Goal: Task Accomplishment & Management: Complete application form

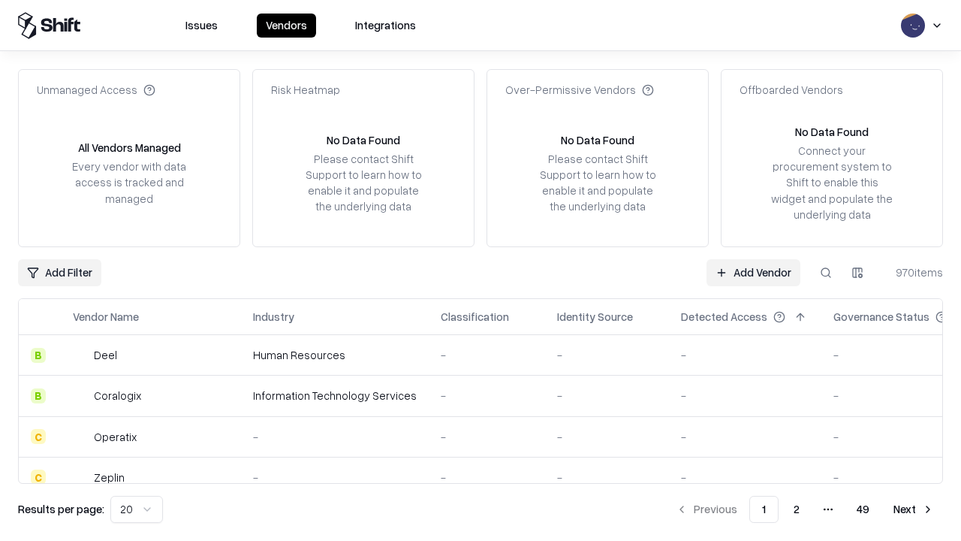
click at [753, 272] on link "Add Vendor" at bounding box center [754, 272] width 94 height 27
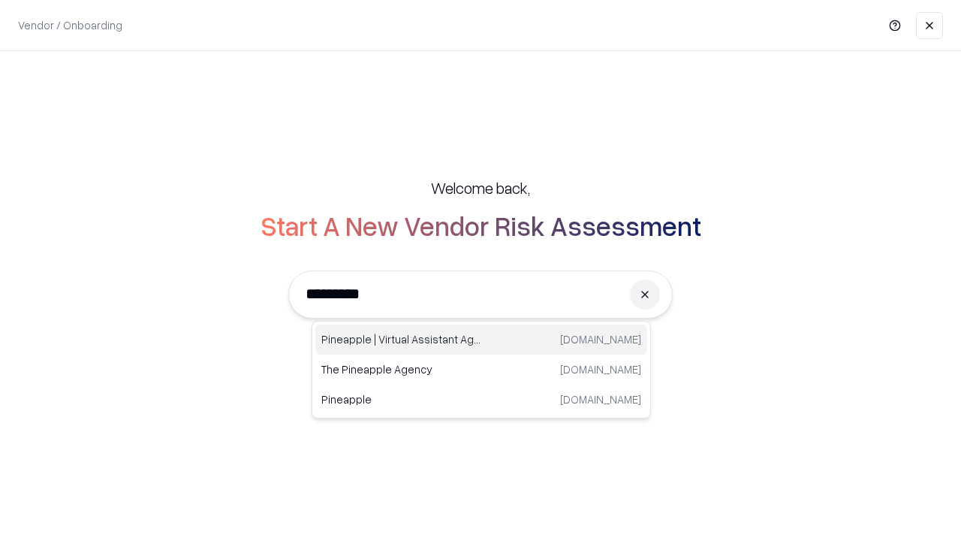
click at [481, 339] on div "Pineapple | Virtual Assistant Agency [DOMAIN_NAME]" at bounding box center [481, 339] width 332 height 30
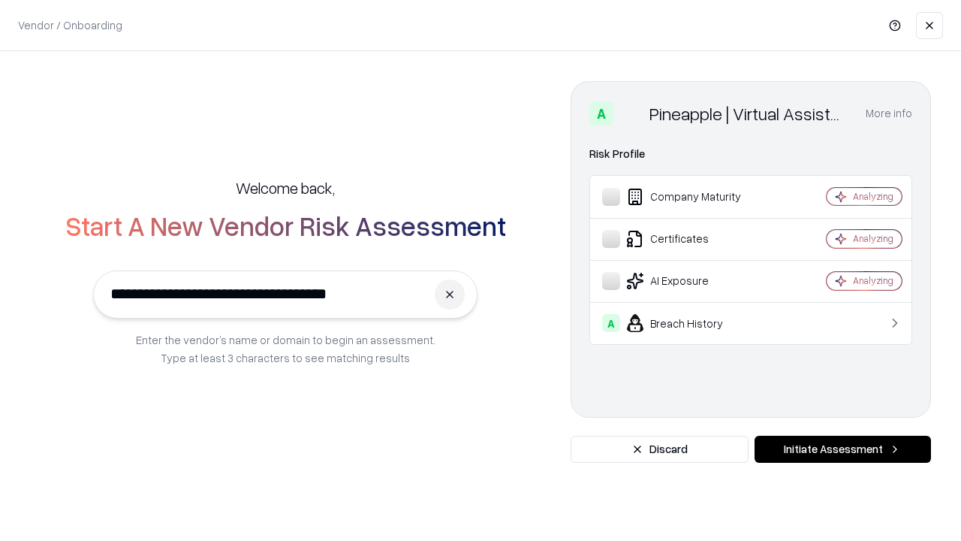
type input "**********"
click at [842, 449] on button "Initiate Assessment" at bounding box center [843, 448] width 176 height 27
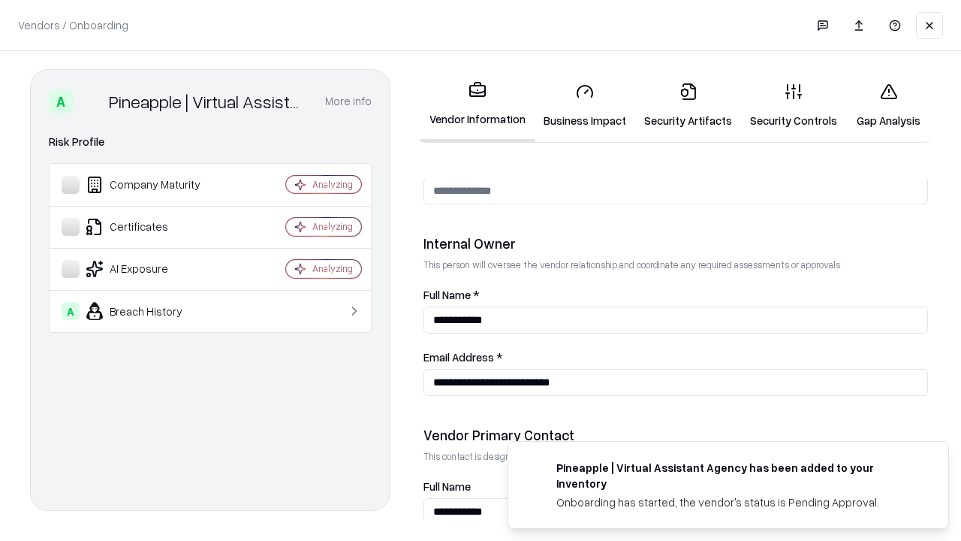
scroll to position [778, 0]
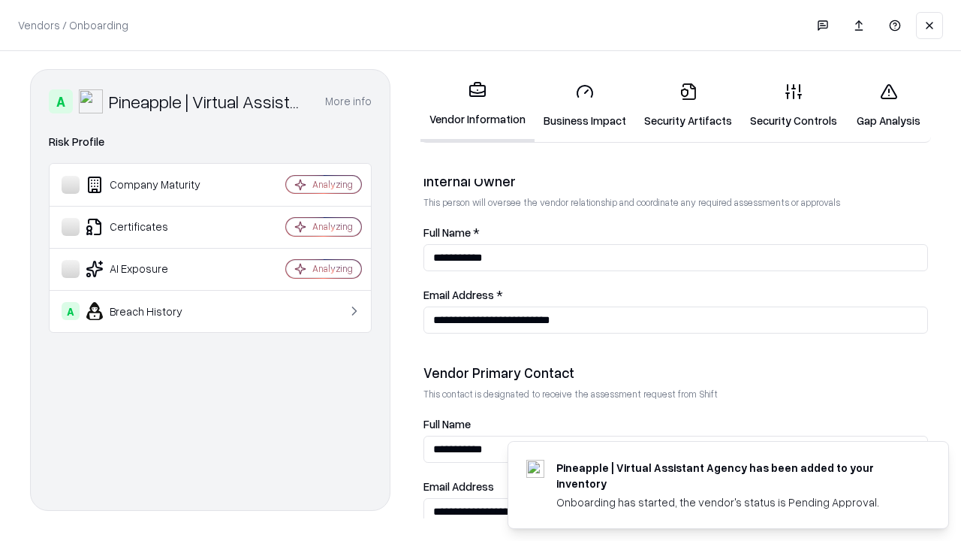
click at [688, 105] on link "Security Artifacts" at bounding box center [688, 106] width 106 height 70
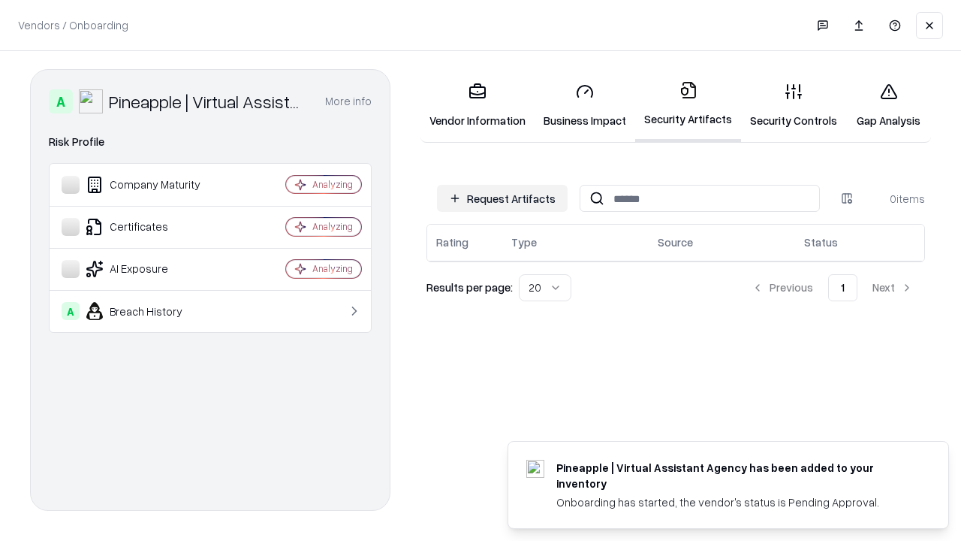
click at [502, 198] on button "Request Artifacts" at bounding box center [502, 198] width 131 height 27
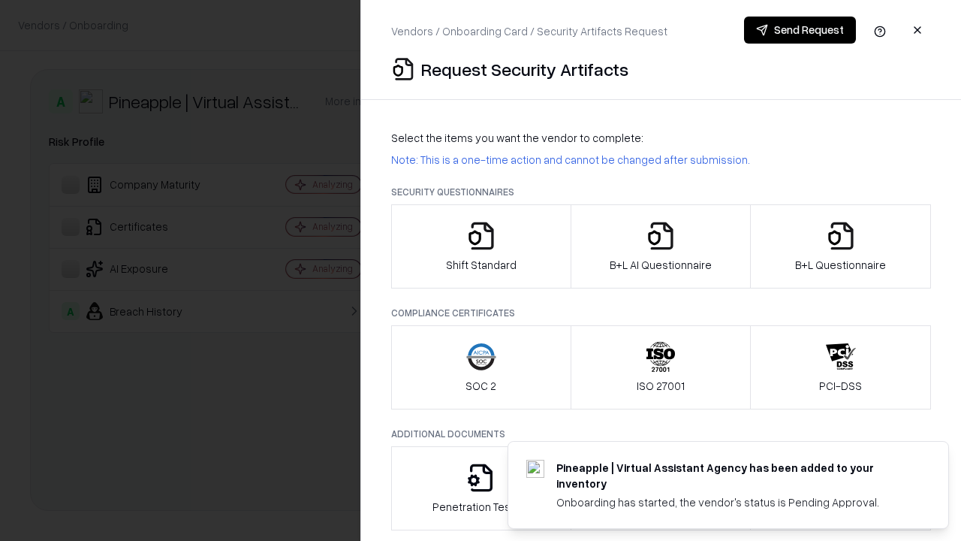
click at [840, 246] on icon "button" at bounding box center [841, 236] width 30 height 30
click at [660, 246] on icon "button" at bounding box center [661, 236] width 30 height 30
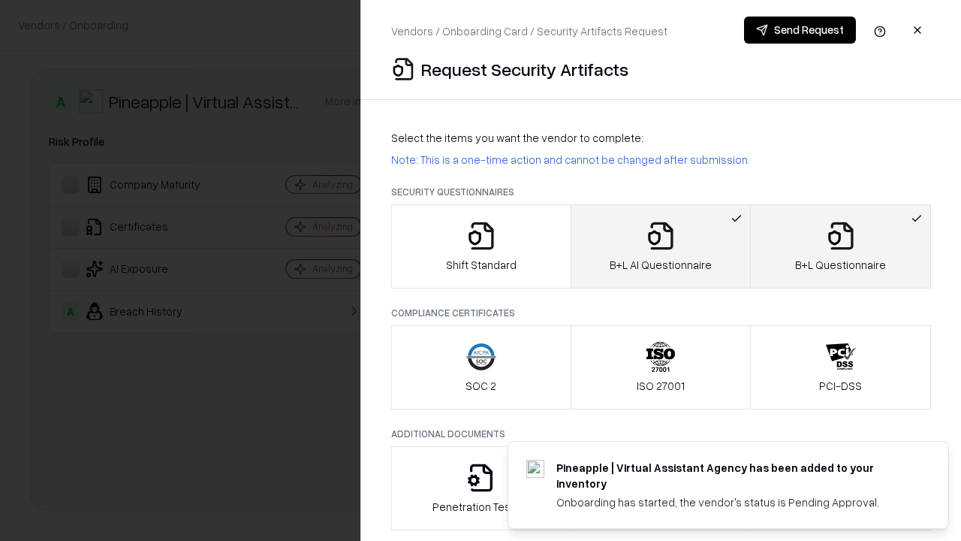
click at [800, 30] on button "Send Request" at bounding box center [800, 30] width 112 height 27
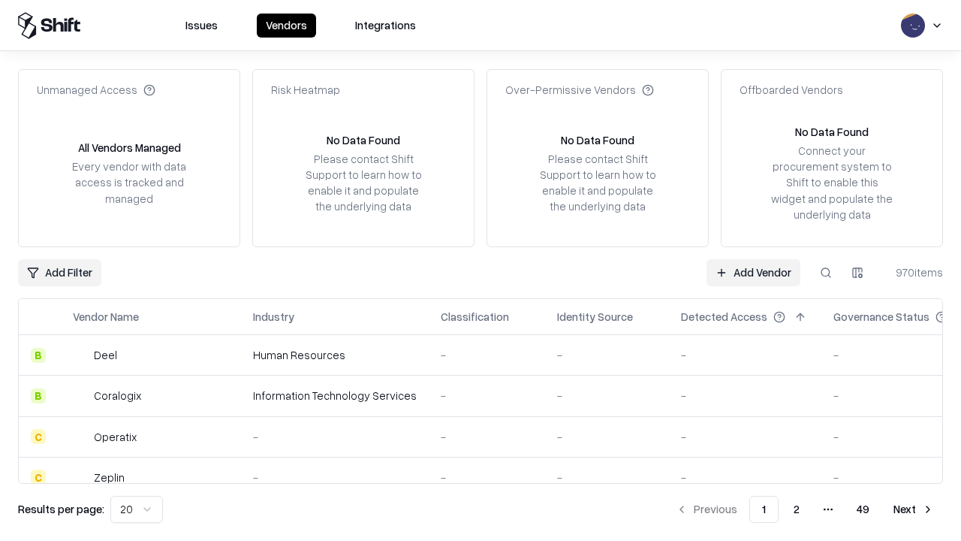
click at [826, 272] on button at bounding box center [825, 272] width 27 height 27
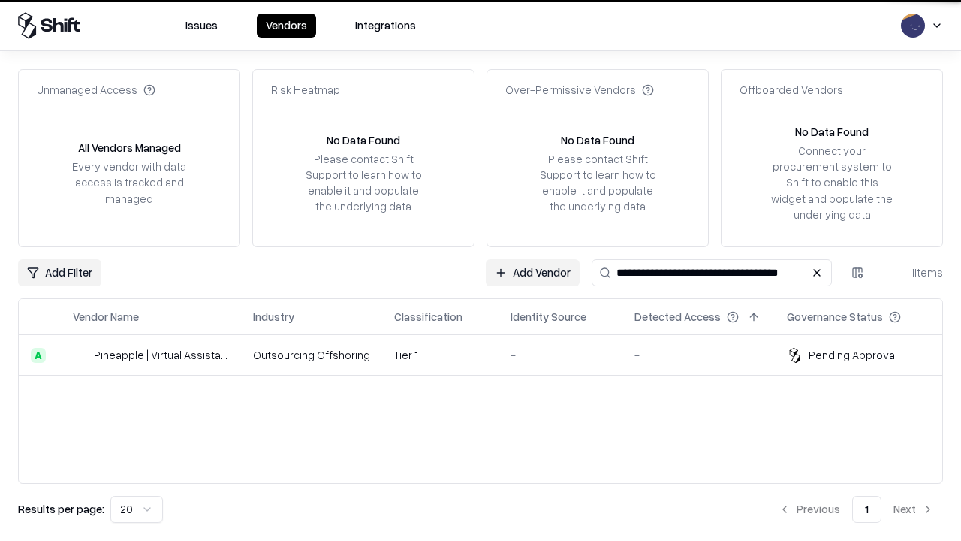
type input "**********"
click at [490, 354] on td "Tier 1" at bounding box center [440, 355] width 116 height 41
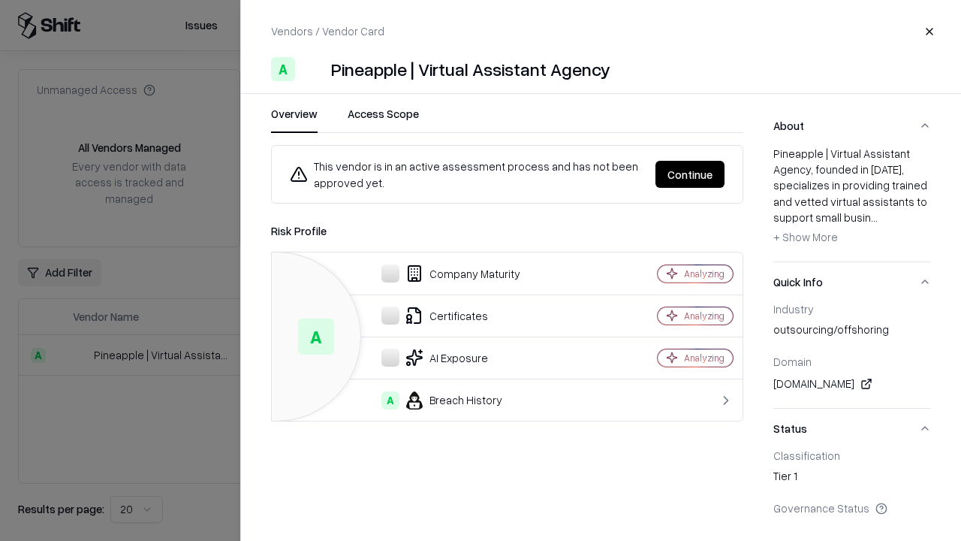
click at [690, 174] on button "Continue" at bounding box center [689, 174] width 69 height 27
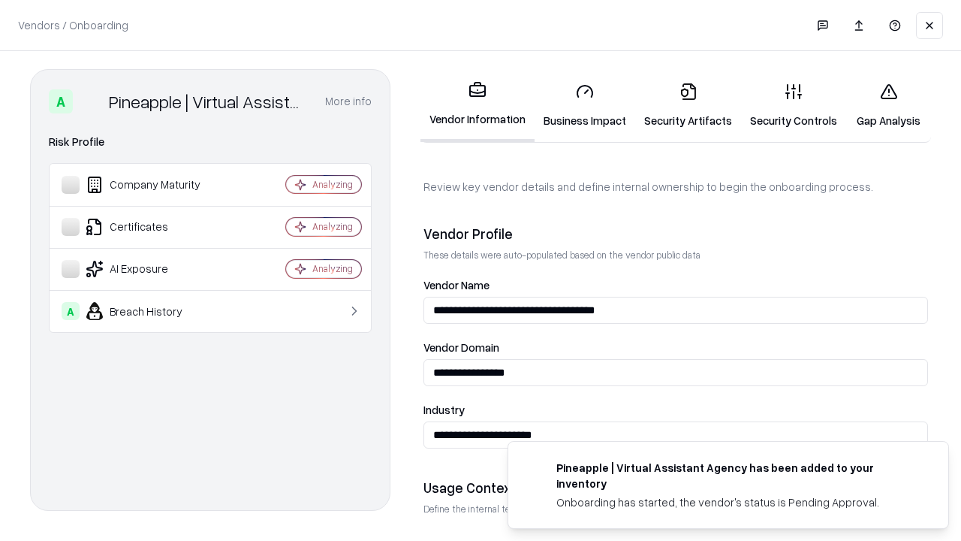
click at [688, 105] on link "Security Artifacts" at bounding box center [688, 106] width 106 height 70
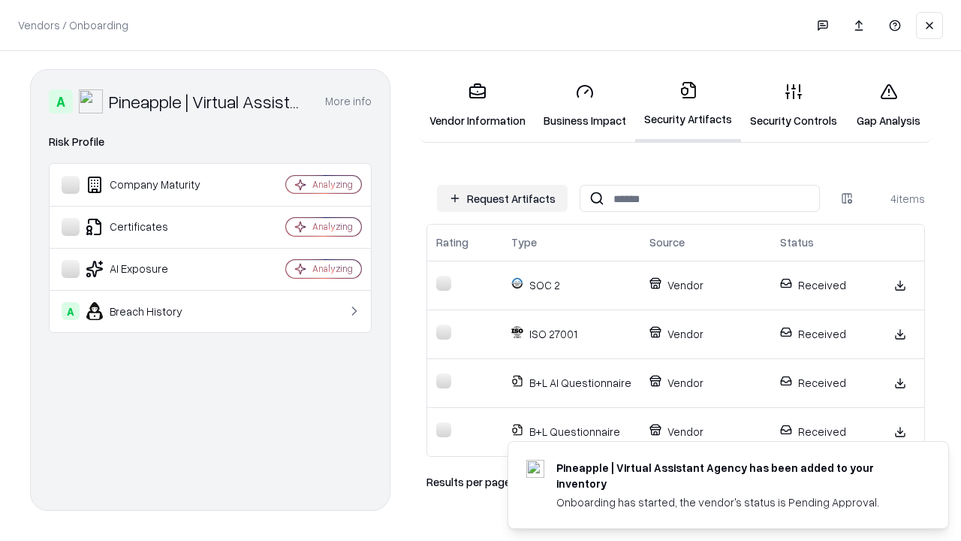
click at [888, 105] on link "Gap Analysis" at bounding box center [888, 106] width 85 height 70
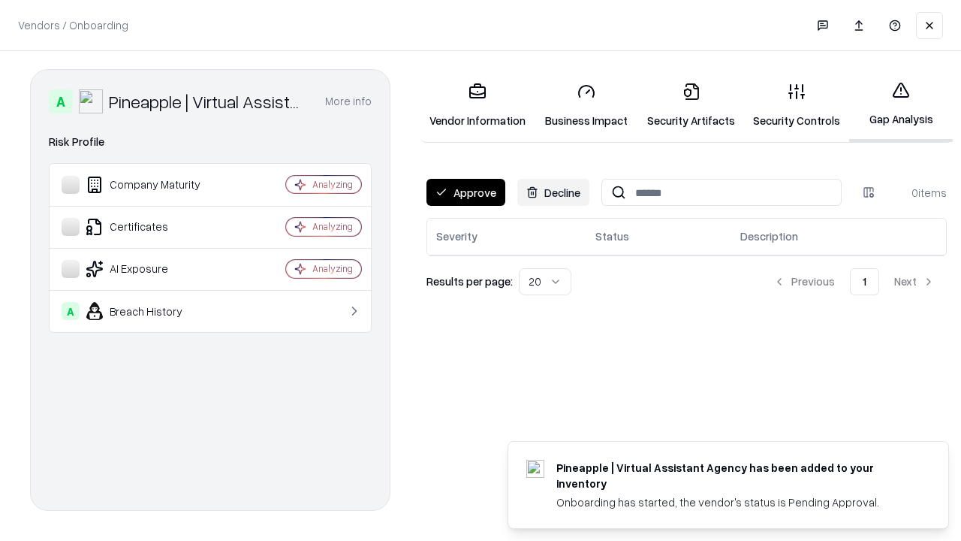
click at [465, 192] on button "Approve" at bounding box center [465, 192] width 79 height 27
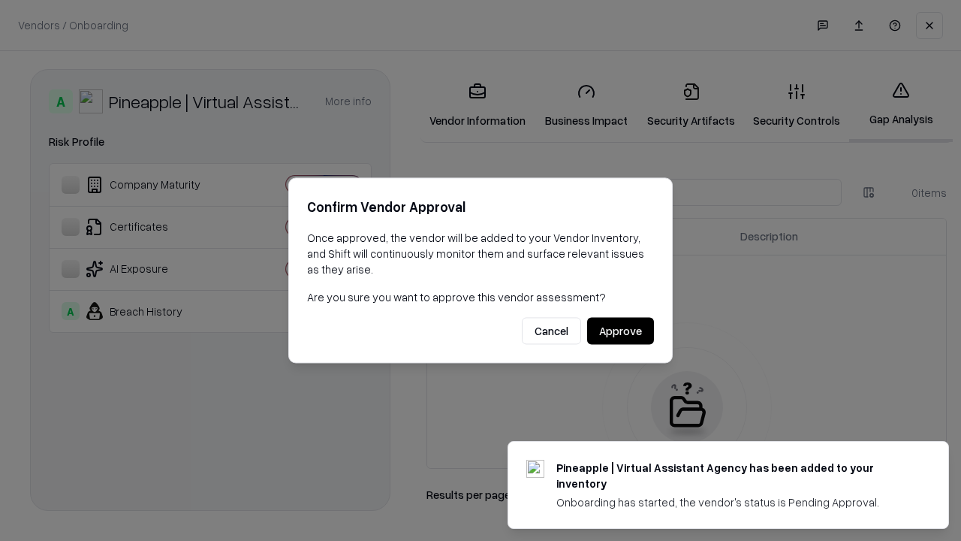
click at [620, 330] on button "Approve" at bounding box center [620, 331] width 67 height 27
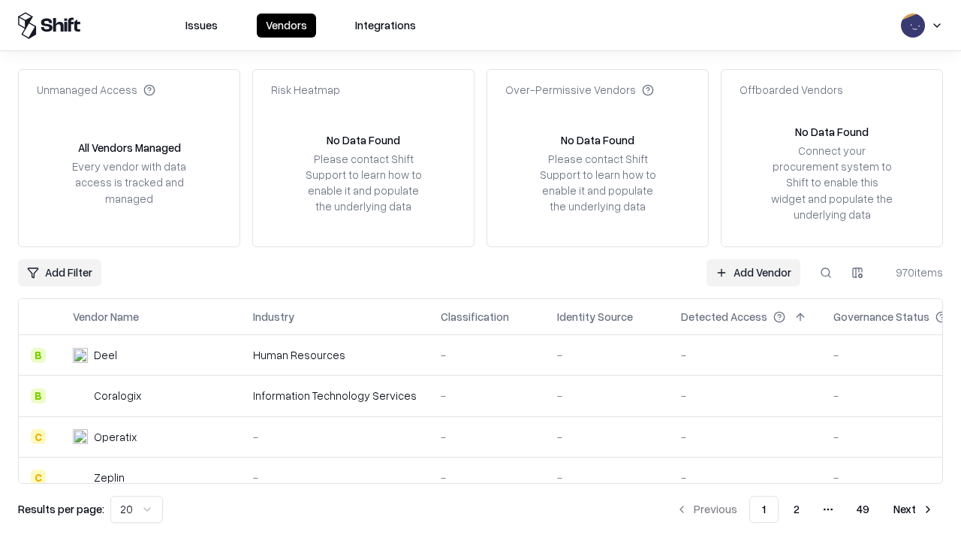
type input "**********"
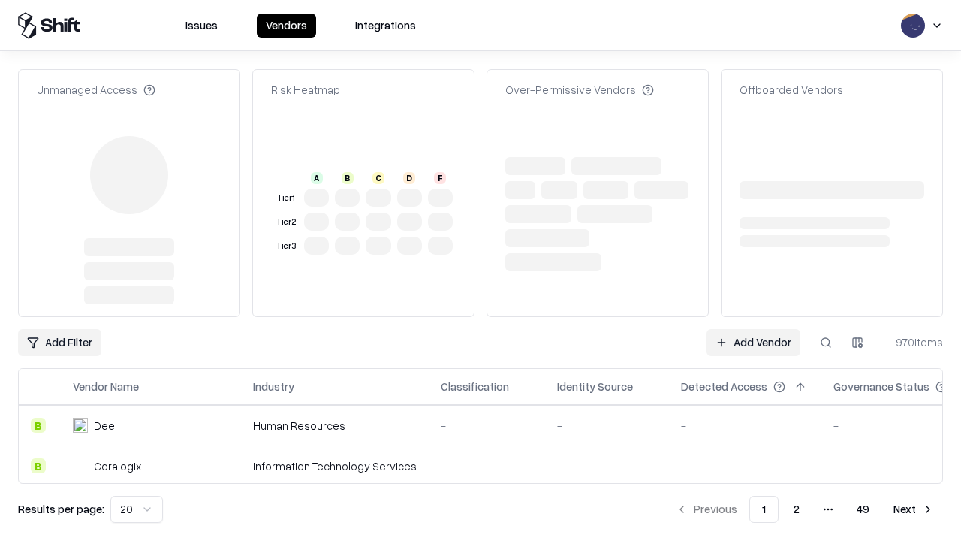
click at [753, 342] on link "Add Vendor" at bounding box center [754, 342] width 94 height 27
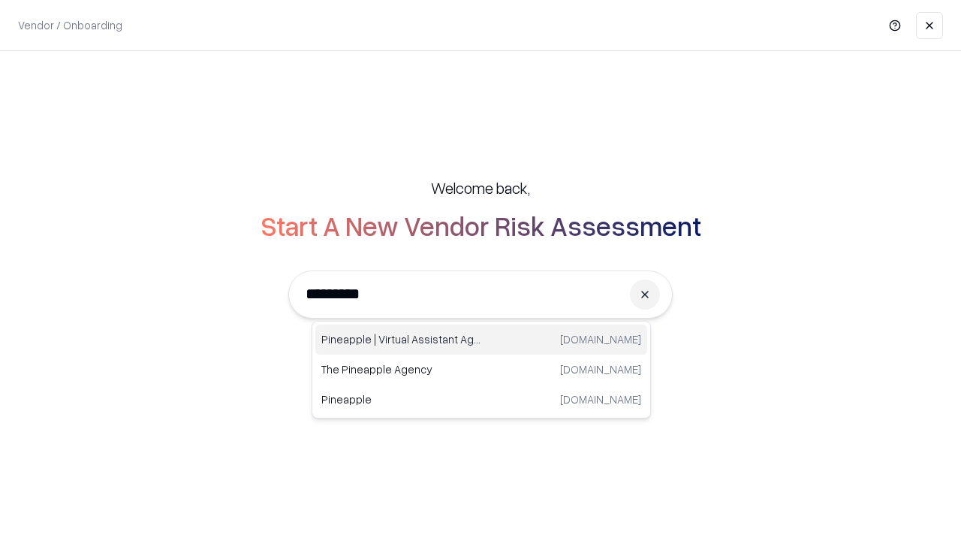
click at [481, 339] on div "Pineapple | Virtual Assistant Agency [DOMAIN_NAME]" at bounding box center [481, 339] width 332 height 30
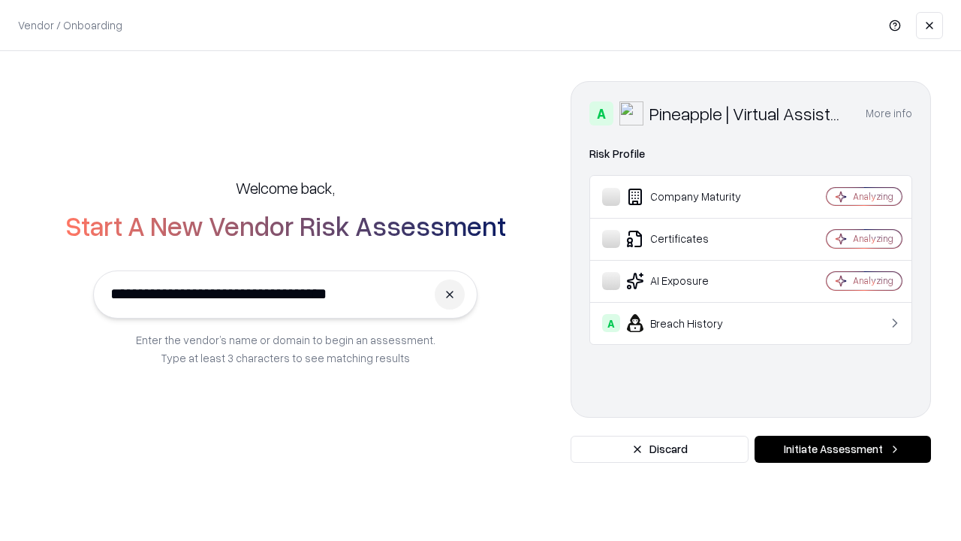
type input "**********"
click at [842, 449] on button "Initiate Assessment" at bounding box center [843, 448] width 176 height 27
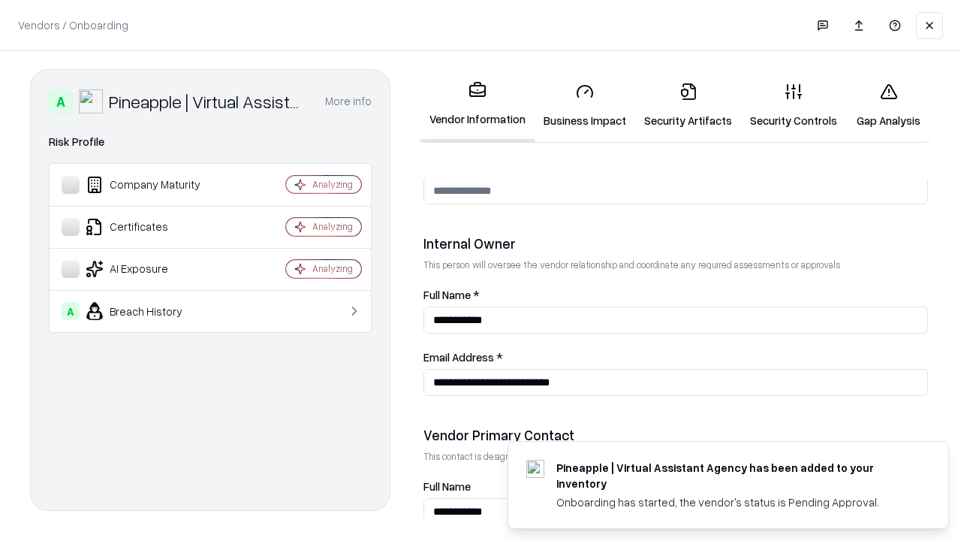
scroll to position [778, 0]
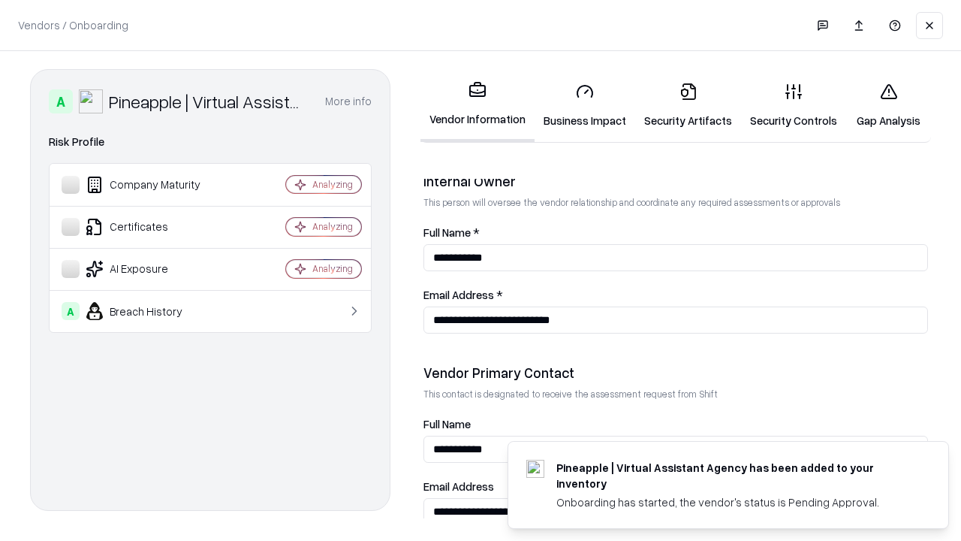
click at [888, 105] on link "Gap Analysis" at bounding box center [888, 106] width 85 height 70
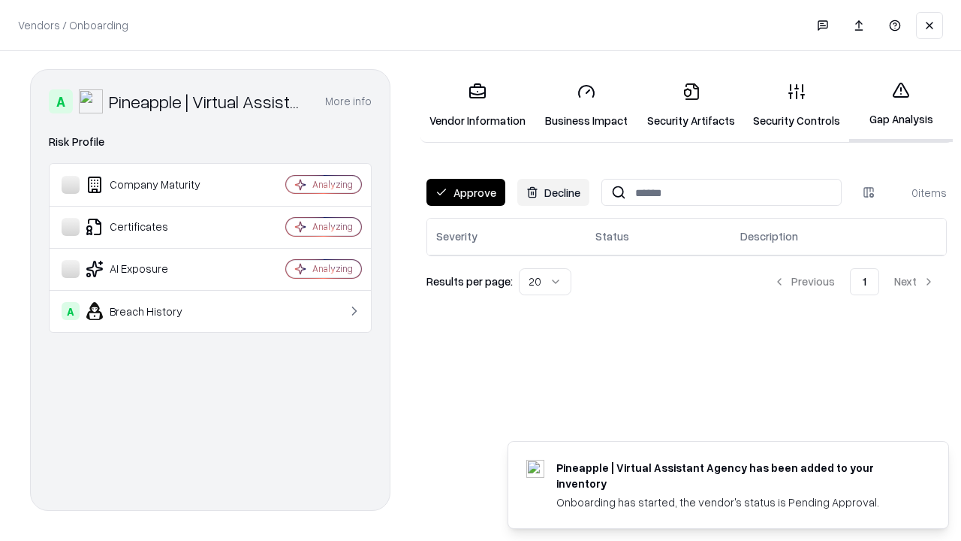
click at [465, 192] on button "Approve" at bounding box center [465, 192] width 79 height 27
